Goal: Navigation & Orientation: Find specific page/section

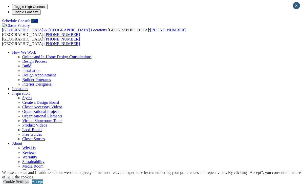
click at [43, 179] on link "Accept" at bounding box center [37, 181] width 11 height 4
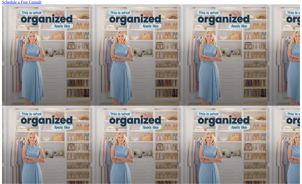
scroll to position [340, 0]
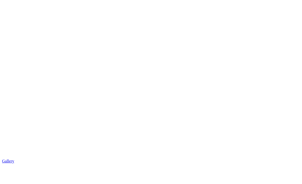
scroll to position [733, 0]
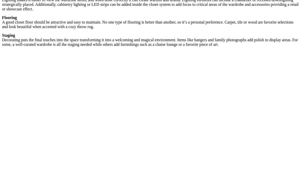
scroll to position [917, 0]
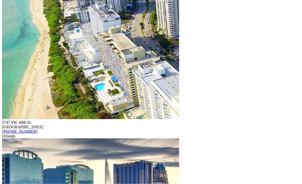
scroll to position [3897, 0]
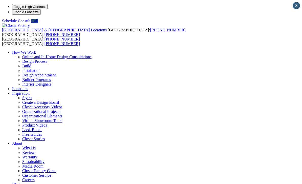
click at [47, 59] on link "Design Process" at bounding box center [34, 61] width 25 height 4
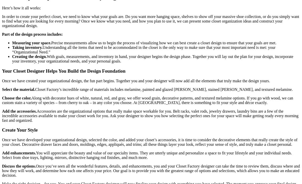
scroll to position [569, 0]
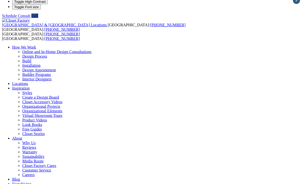
scroll to position [0, 0]
